Goal: Transaction & Acquisition: Book appointment/travel/reservation

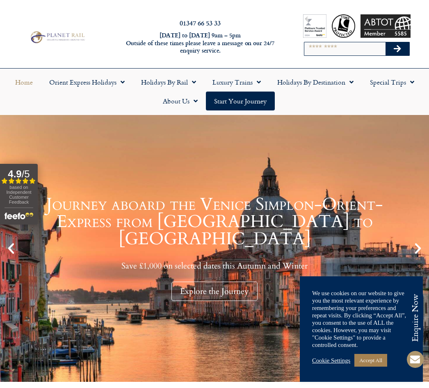
click at [370, 354] on link "Accept All" at bounding box center [370, 360] width 33 height 13
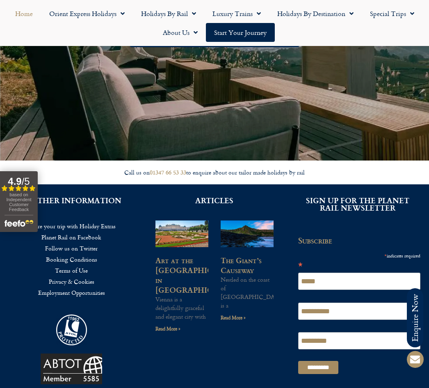
scroll to position [1748, 0]
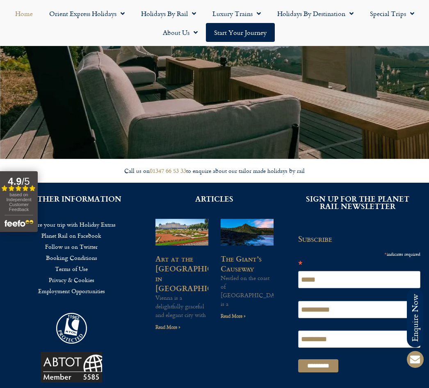
click at [178, 293] on p "Vienna is a delightfully graceful and elegant city with" at bounding box center [181, 306] width 53 height 26
click at [187, 253] on link "Art at the [GEOGRAPHIC_DATA] in [GEOGRAPHIC_DATA]" at bounding box center [197, 273] width 85 height 41
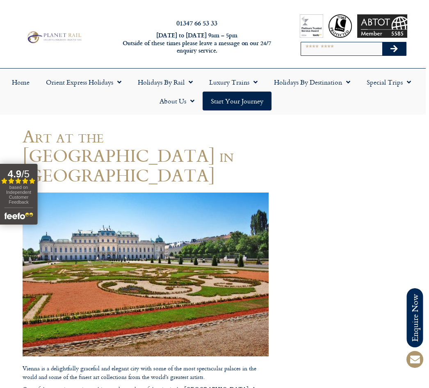
scroll to position [0, 3]
click at [353, 80] on link "Holidays by Destination" at bounding box center [312, 82] width 93 height 19
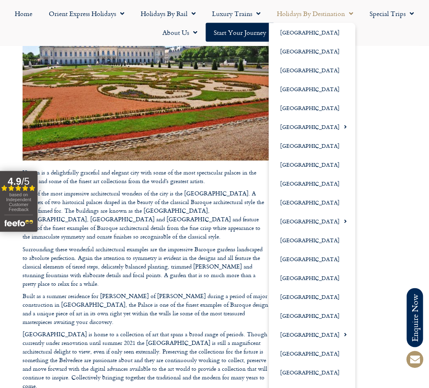
scroll to position [196, 3]
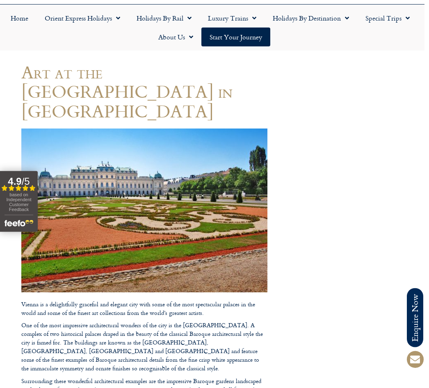
scroll to position [64, 5]
click at [352, 16] on link "Holidays by Destination" at bounding box center [311, 18] width 93 height 19
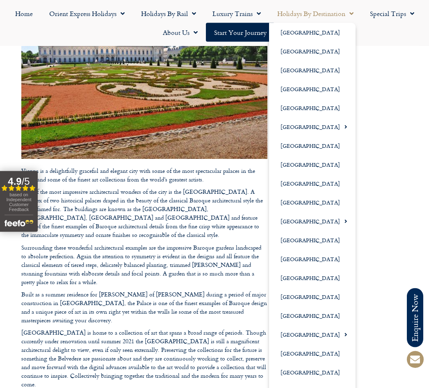
scroll to position [197, 5]
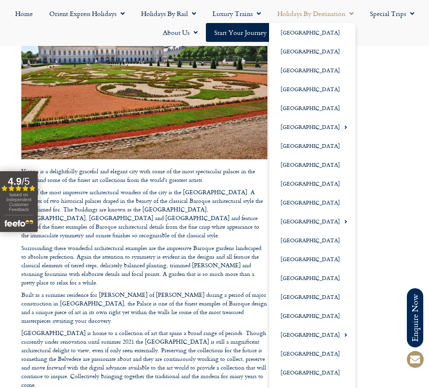
click at [415, 12] on link "Special Trips" at bounding box center [392, 13] width 61 height 19
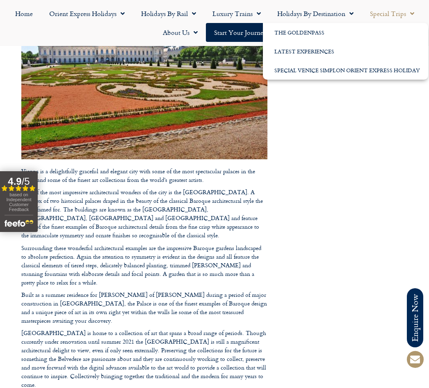
click at [317, 31] on link "The GoldenPass" at bounding box center [345, 32] width 165 height 19
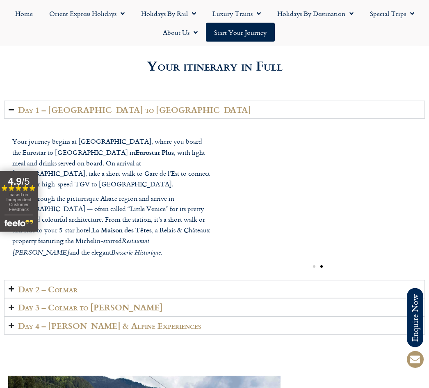
scroll to position [1185, 0]
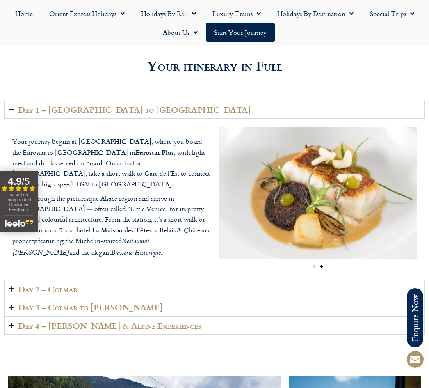
click at [11, 287] on icon "Accordion. Open links with Enter or Space, close with Escape, and navigate with…" at bounding box center [11, 288] width 5 height 6
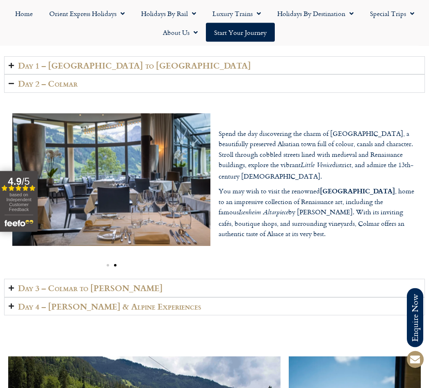
scroll to position [1230, 0]
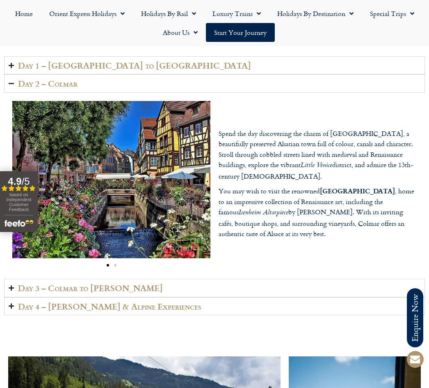
click at [15, 285] on summary "Day 3 – Colmar to Lenk" at bounding box center [214, 287] width 421 height 18
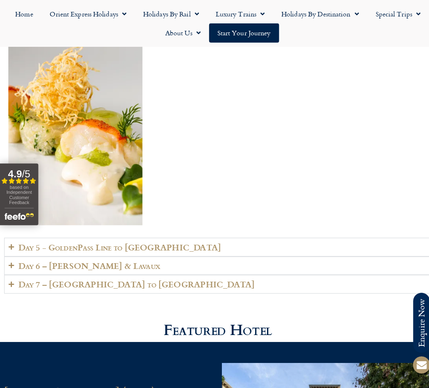
scroll to position [1773, 0]
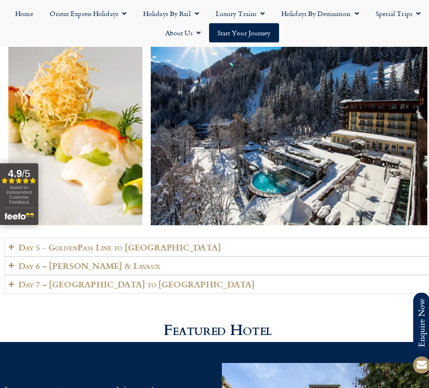
click at [103, 262] on h2 "Day 6 – Vevey & Lavaux" at bounding box center [88, 261] width 140 height 9
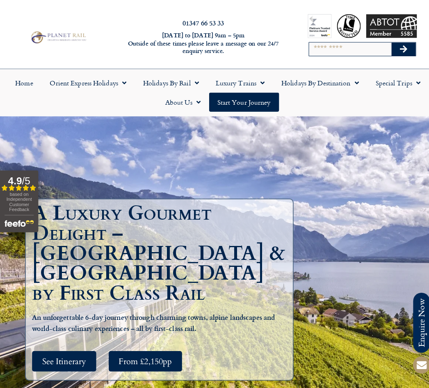
scroll to position [0, 0]
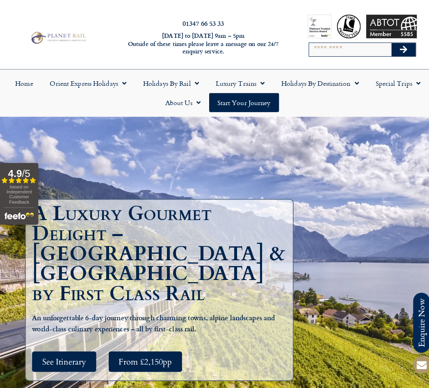
click at [411, 77] on span "Menu" at bounding box center [410, 82] width 8 height 15
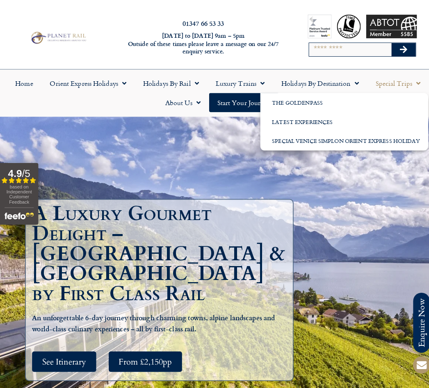
click at [301, 96] on link "The GoldenPass" at bounding box center [338, 100] width 165 height 19
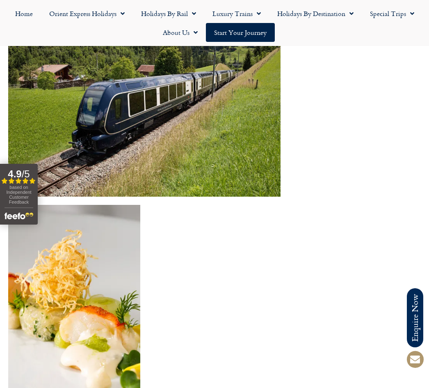
scroll to position [1569, 0]
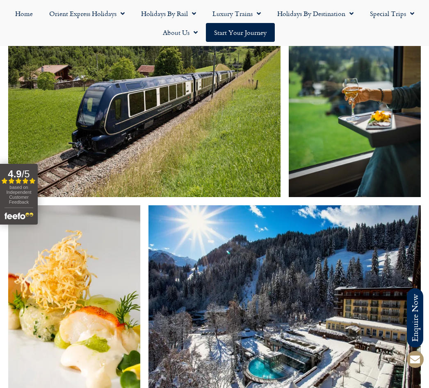
click at [353, 11] on span "Menu" at bounding box center [349, 13] width 8 height 15
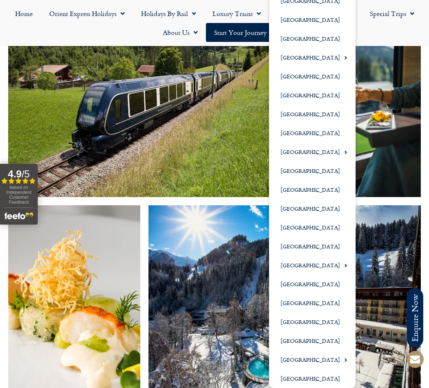
click at [413, 15] on span "Menu" at bounding box center [410, 13] width 8 height 15
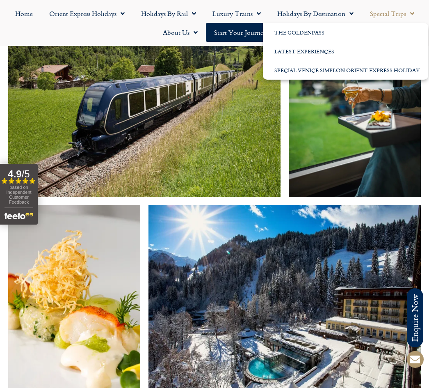
click at [322, 46] on link "Latest Experiences" at bounding box center [345, 51] width 165 height 19
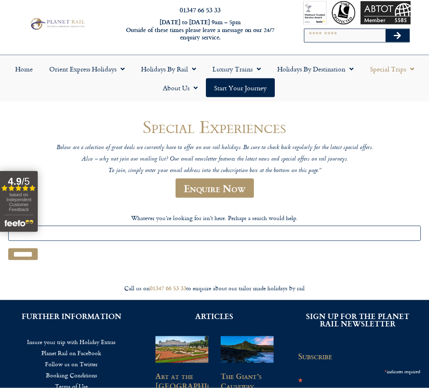
scroll to position [14, 0]
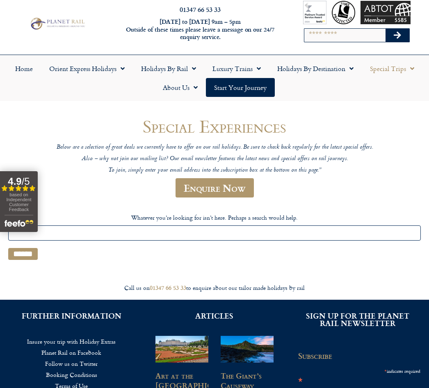
click at [106, 231] on input "Search for:" at bounding box center [214, 232] width 413 height 15
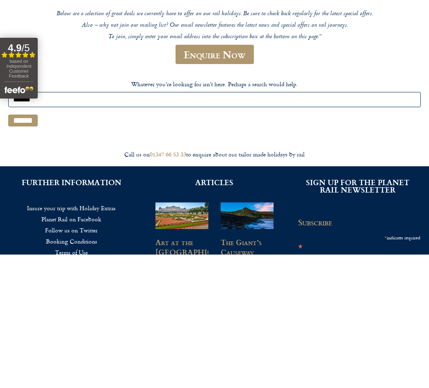
type input "******"
click at [35, 248] on input "******" at bounding box center [23, 254] width 30 height 12
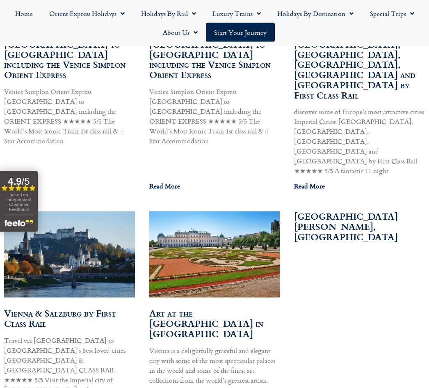
scroll to position [615, 0]
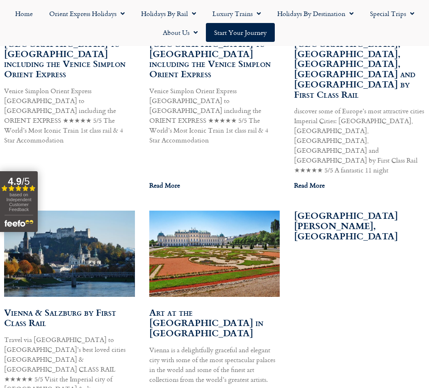
click at [94, 305] on link "Vienna & Salzburg by First Class Rail" at bounding box center [60, 317] width 112 height 24
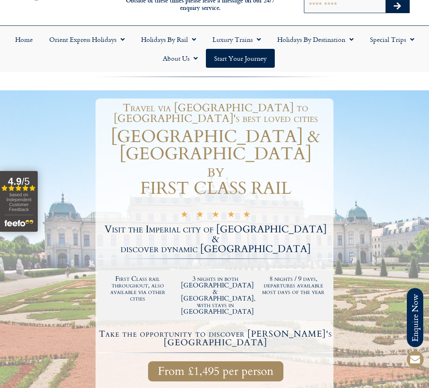
scroll to position [43, 0]
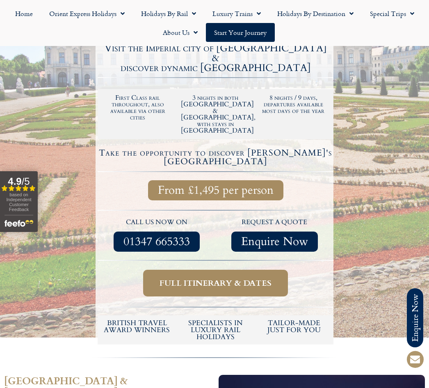
click at [268, 278] on span "Full itinerary & dates" at bounding box center [216, 283] width 112 height 10
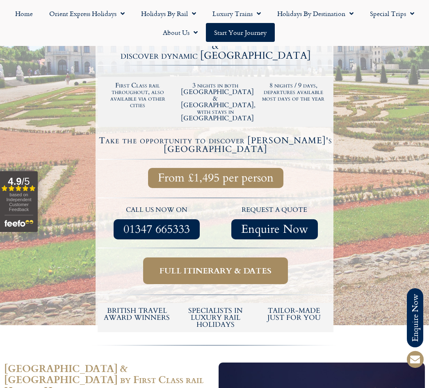
scroll to position [238, 0]
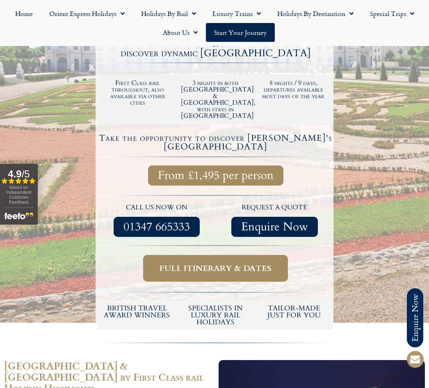
click at [218, 263] on span "Full itinerary & dates" at bounding box center [216, 268] width 112 height 10
click at [215, 263] on span "Full itinerary & dates" at bounding box center [216, 268] width 112 height 10
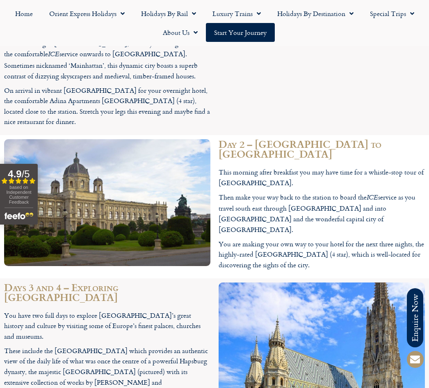
scroll to position [1052, 0]
